Goal: Task Accomplishment & Management: Manage account settings

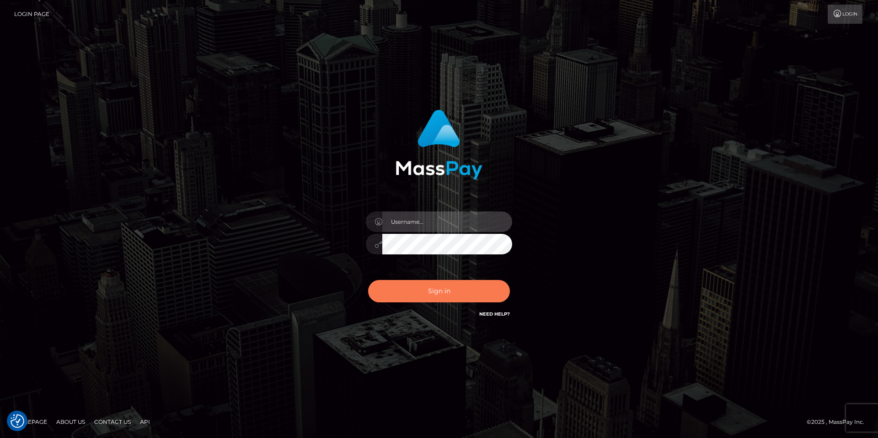
type input "[PERSON_NAME].Silversocial"
click at [441, 294] on button "Sign in" at bounding box center [439, 291] width 142 height 22
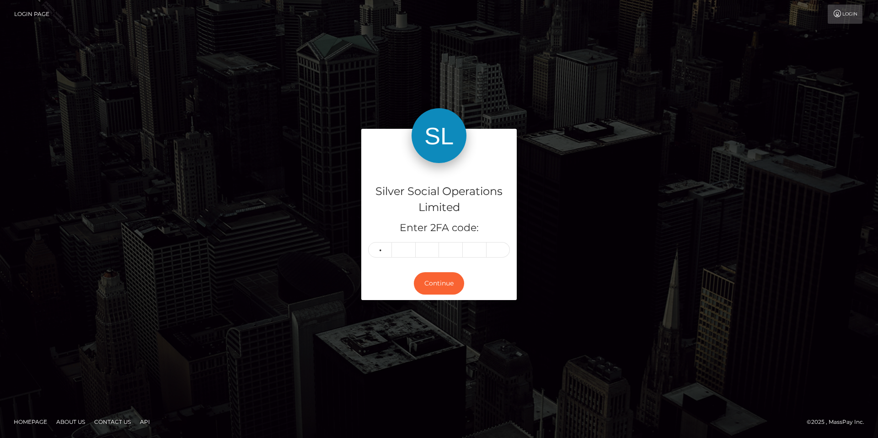
type input "3"
type input "0"
type input "9"
type input "7"
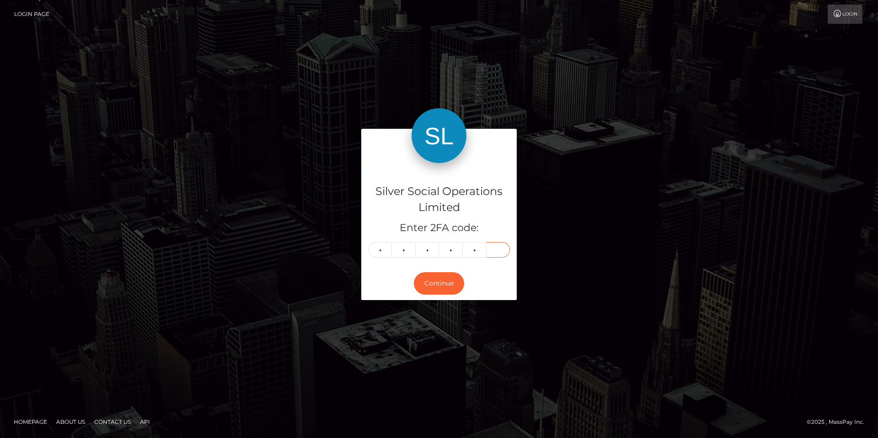
type input "7"
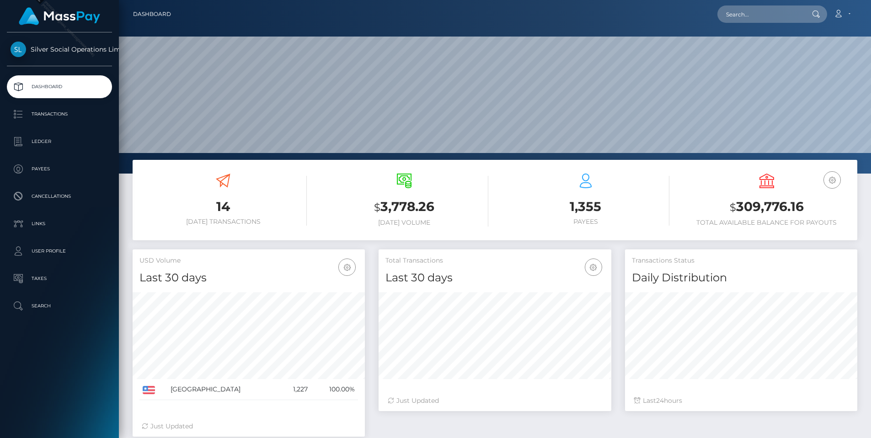
scroll to position [162, 233]
drag, startPoint x: 811, startPoint y: 205, endPoint x: 738, endPoint y: 207, distance: 73.2
click at [738, 207] on h3 "$ 309,776.16" at bounding box center [766, 207] width 167 height 19
copy h3 "309,776.16"
